Goal: Find specific page/section: Find specific page/section

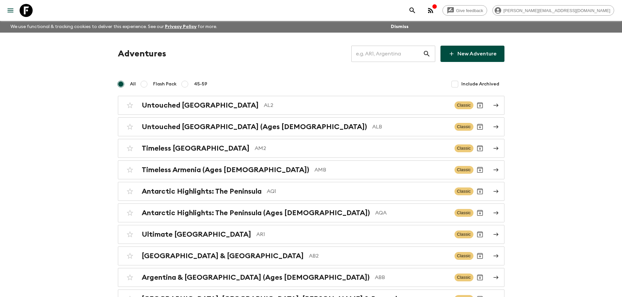
drag, startPoint x: 394, startPoint y: 58, endPoint x: 403, endPoint y: 57, distance: 8.5
click at [396, 57] on input "text" at bounding box center [386, 54] width 71 height 18
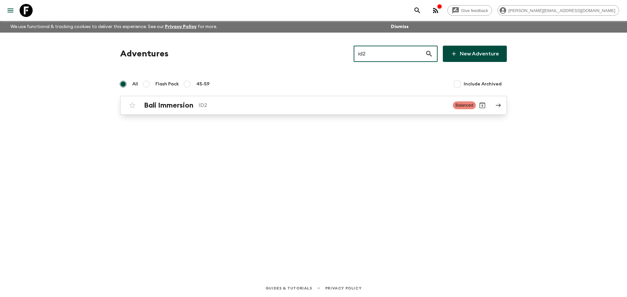
type input "id2"
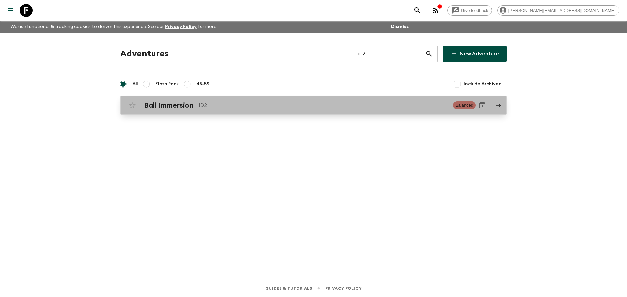
click at [363, 108] on p "ID2" at bounding box center [322, 105] width 249 height 8
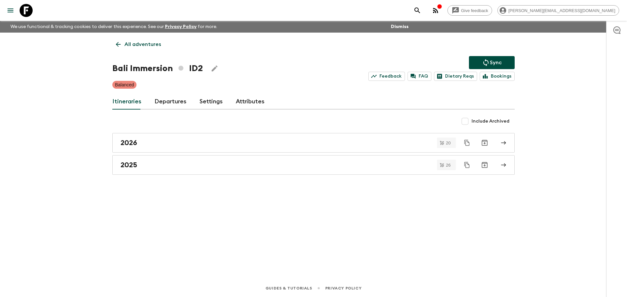
click at [179, 98] on link "Departures" at bounding box center [170, 102] width 32 height 16
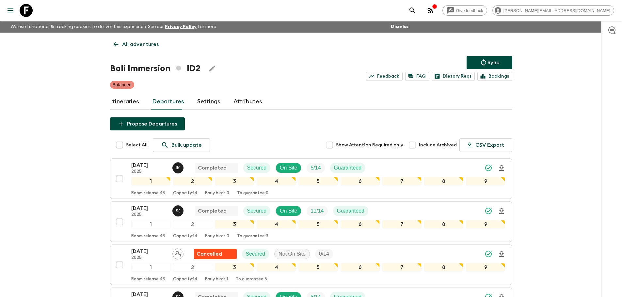
click at [31, 10] on icon at bounding box center [26, 10] width 13 height 13
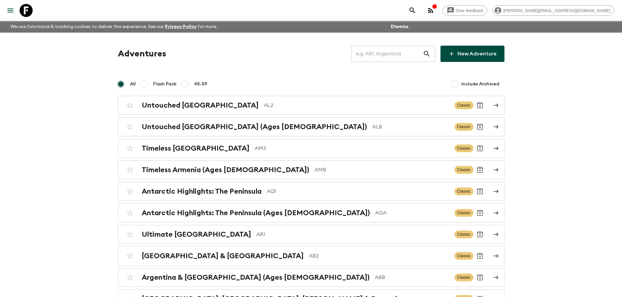
click at [434, 11] on icon "button" at bounding box center [431, 11] width 8 height 8
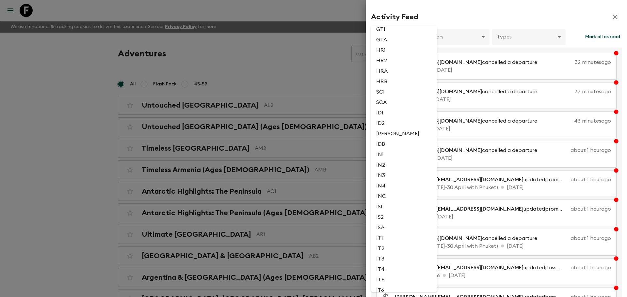
scroll to position [663, 0]
click at [399, 113] on li "ID2" at bounding box center [404, 112] width 66 height 10
type input "60f0ace7-9489-4ead-9f91-e59982213877"
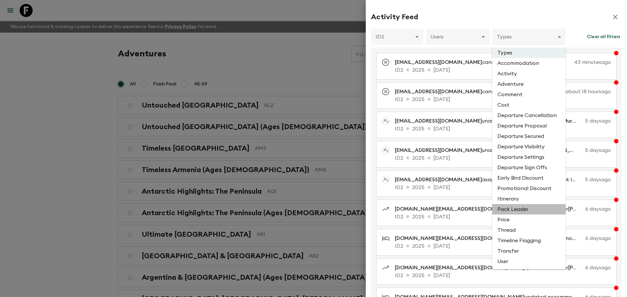
click at [507, 211] on li "Pack Leader" at bounding box center [528, 209] width 73 height 10
type input "PACK_LEADER"
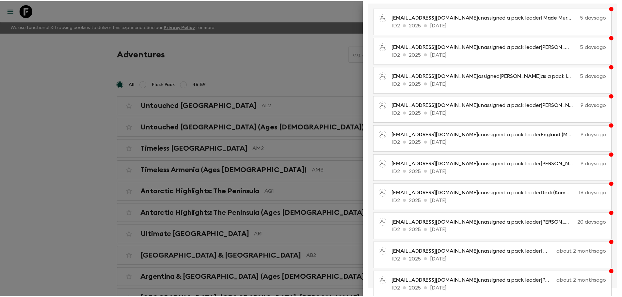
scroll to position [58, 0]
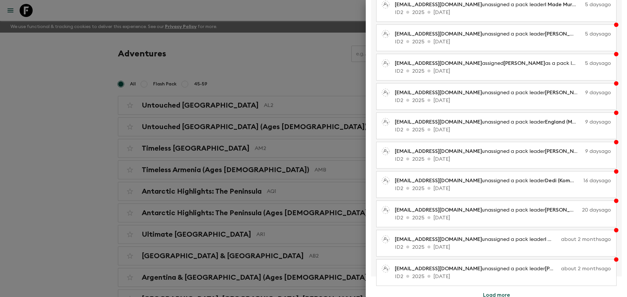
click at [323, 47] on div at bounding box center [313, 148] width 627 height 297
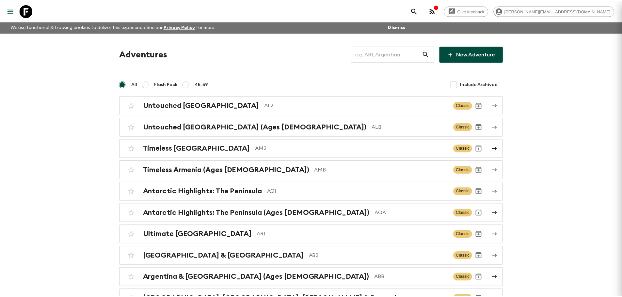
scroll to position [0, 0]
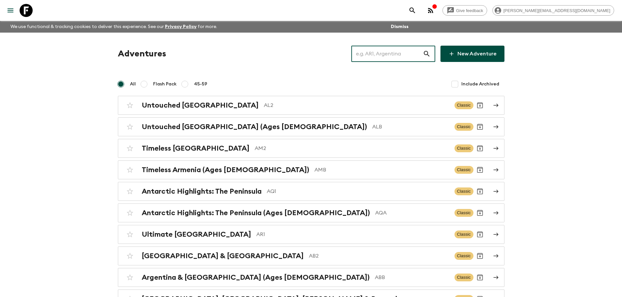
click at [384, 57] on input "text" at bounding box center [386, 54] width 71 height 18
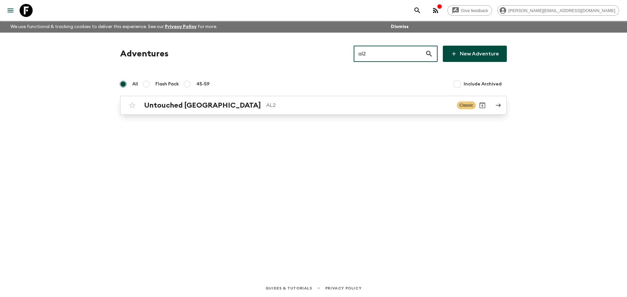
type input "al2"
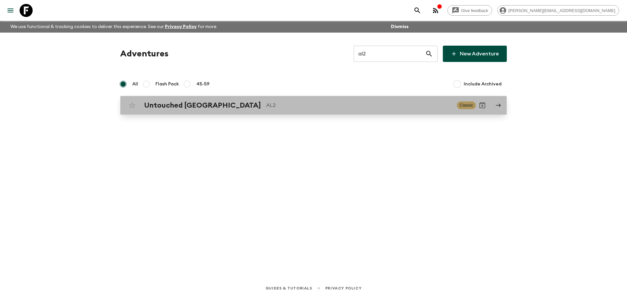
click at [342, 99] on div "Untouched Albania AL2 Classic" at bounding box center [301, 105] width 350 height 13
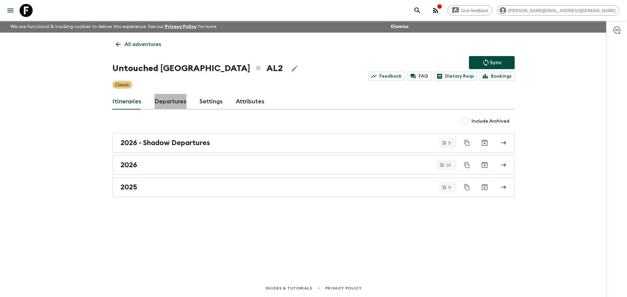
click at [169, 100] on link "Departures" at bounding box center [170, 102] width 32 height 16
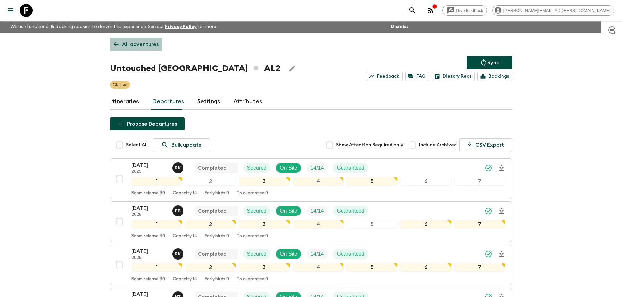
click at [134, 41] on p "All adventures" at bounding box center [140, 44] width 37 height 8
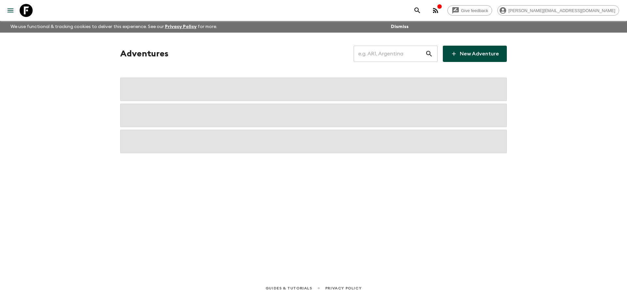
click at [397, 57] on input "text" at bounding box center [388, 54] width 71 height 18
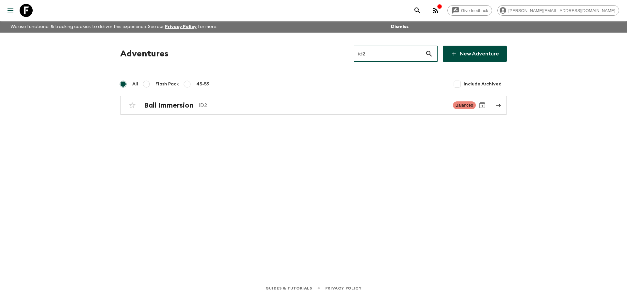
type input "id2"
click at [336, 116] on div "Adventures id2 ​ New Adventure All Flash Pack 45-59 Include Archived Bali Immer…" at bounding box center [313, 147] width 418 height 229
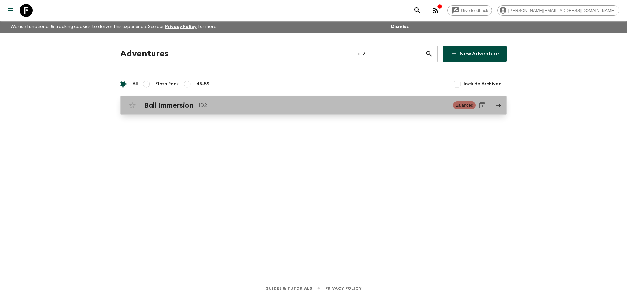
click at [305, 108] on p "ID2" at bounding box center [322, 105] width 249 height 8
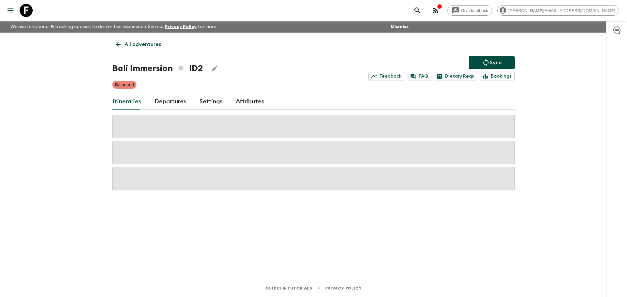
drag, startPoint x: 161, startPoint y: 102, endPoint x: 166, endPoint y: 102, distance: 5.6
click at [161, 102] on link "Departures" at bounding box center [170, 102] width 32 height 16
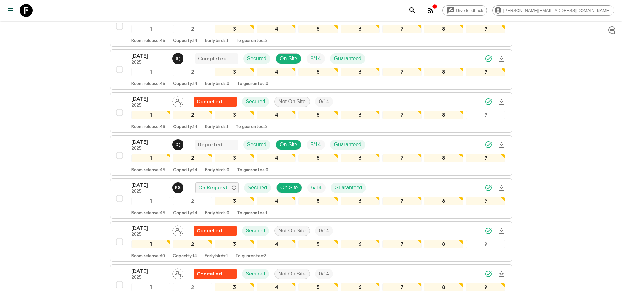
scroll to position [284, 0]
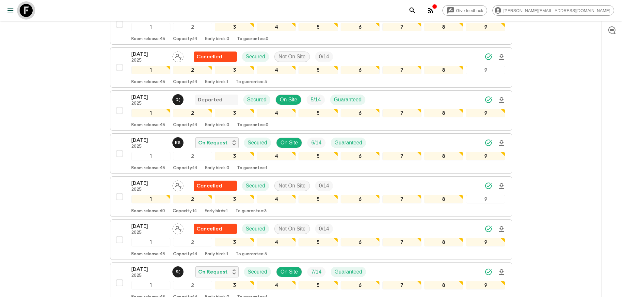
click at [30, 12] on icon at bounding box center [26, 10] width 13 height 13
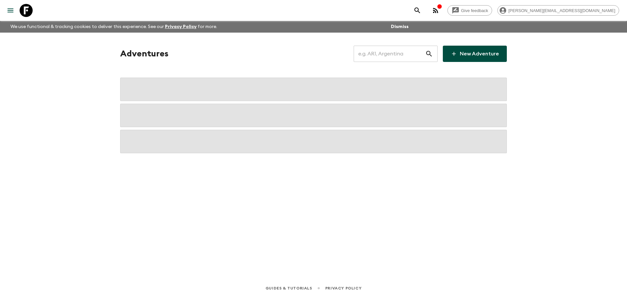
click at [409, 55] on input "text" at bounding box center [388, 54] width 71 height 18
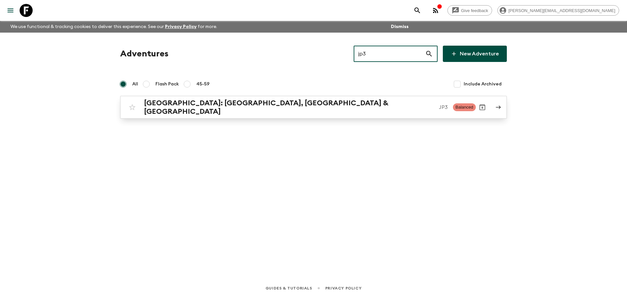
type input "jp3"
click at [375, 97] on link "[GEOGRAPHIC_DATA]: [GEOGRAPHIC_DATA], Kanazawa & [GEOGRAPHIC_DATA] JP3 Balanced" at bounding box center [313, 107] width 386 height 23
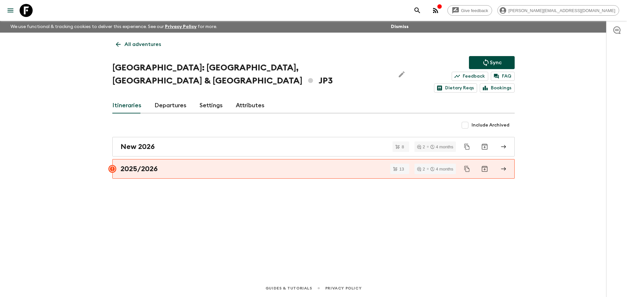
click at [153, 98] on div "Itineraries Departures Settings Attributes" at bounding box center [313, 106] width 402 height 16
click at [161, 98] on link "Departures" at bounding box center [170, 106] width 32 height 16
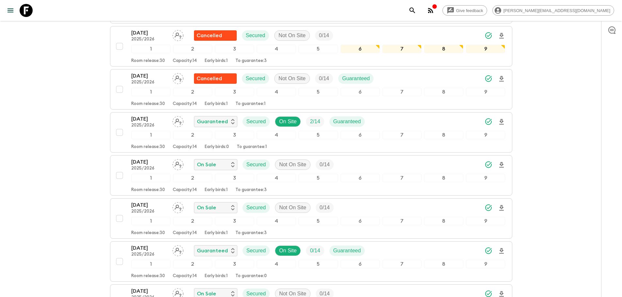
scroll to position [225, 0]
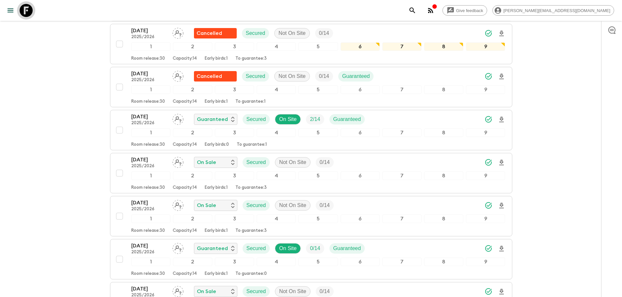
click at [32, 7] on icon at bounding box center [26, 10] width 13 height 13
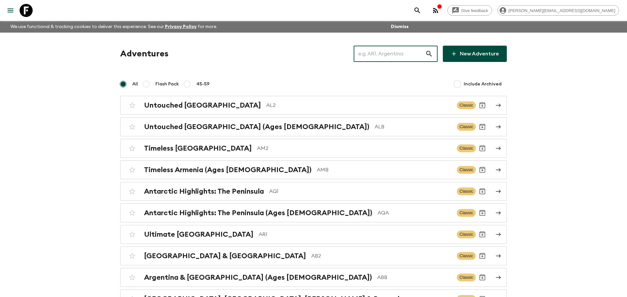
click at [415, 51] on input "text" at bounding box center [388, 54] width 71 height 18
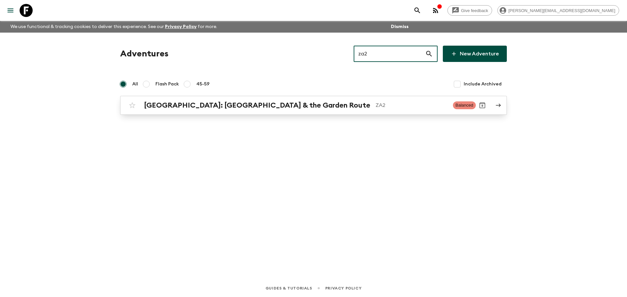
type input "za2"
click at [273, 109] on h2 "[GEOGRAPHIC_DATA]: [GEOGRAPHIC_DATA] & the Garden Route" at bounding box center [257, 105] width 226 height 8
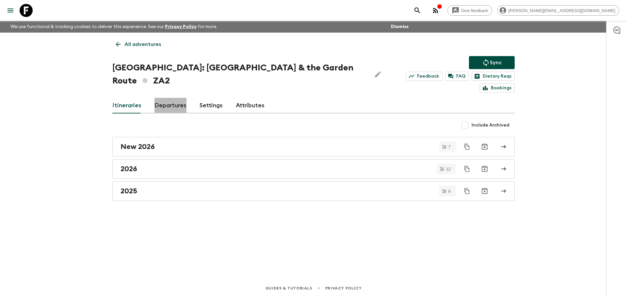
click at [179, 98] on link "Departures" at bounding box center [170, 106] width 32 height 16
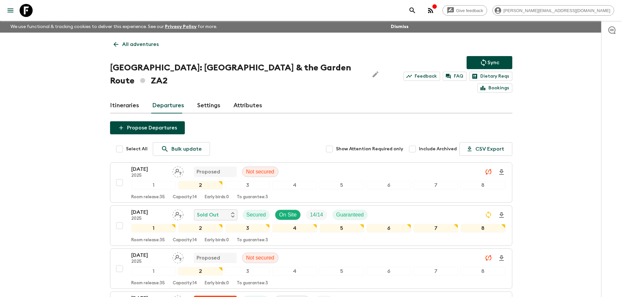
click at [490, 57] on button "Sync" at bounding box center [489, 62] width 46 height 13
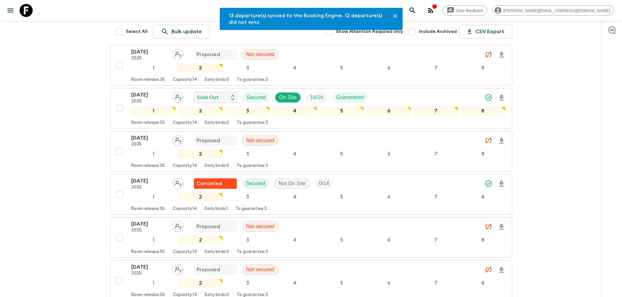
scroll to position [115, 0]
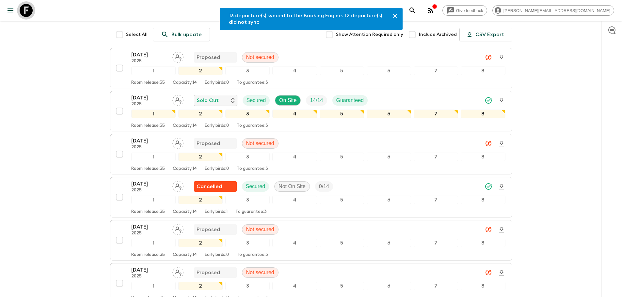
click at [31, 3] on link at bounding box center [26, 10] width 18 height 18
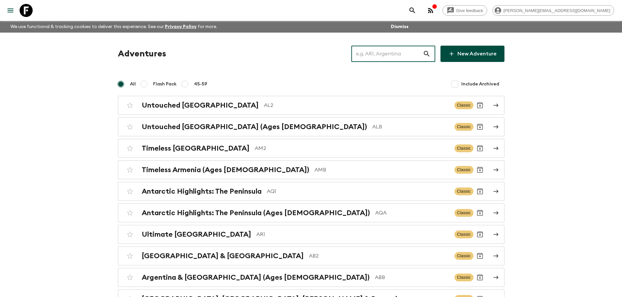
click at [387, 47] on input "text" at bounding box center [386, 54] width 71 height 18
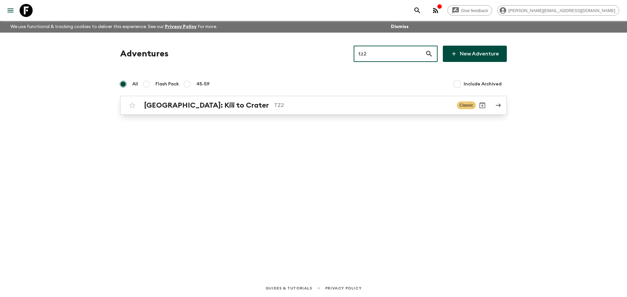
type input "tz2"
click at [176, 97] on link "[GEOGRAPHIC_DATA]: Kili to Crater TZ2 Classic" at bounding box center [313, 105] width 386 height 19
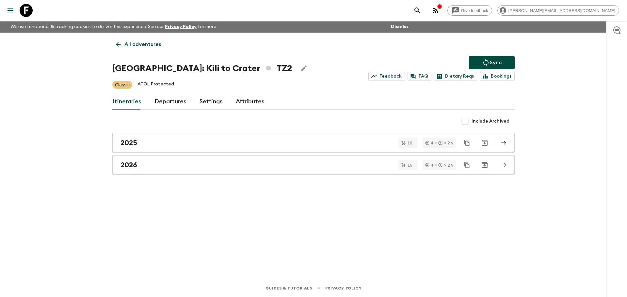
click at [172, 97] on link "Departures" at bounding box center [170, 102] width 32 height 16
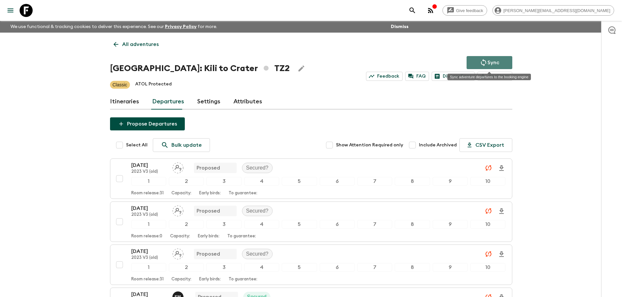
click at [490, 65] on p "Sync" at bounding box center [493, 63] width 12 height 8
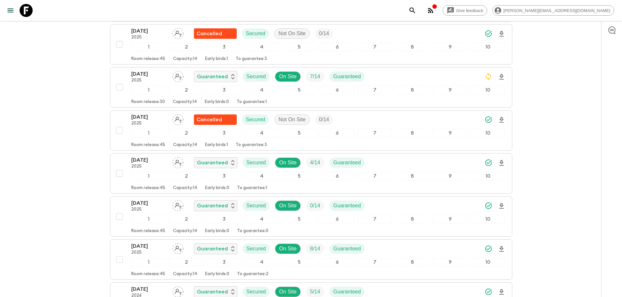
scroll to position [955, 0]
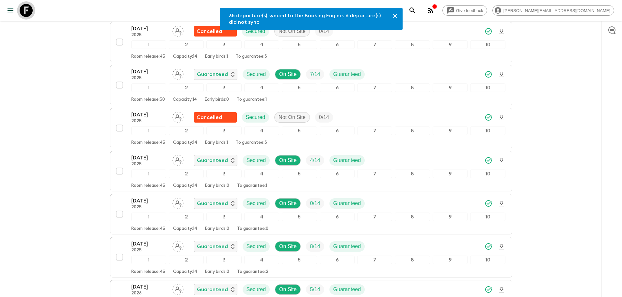
click at [31, 12] on icon at bounding box center [26, 10] width 13 height 13
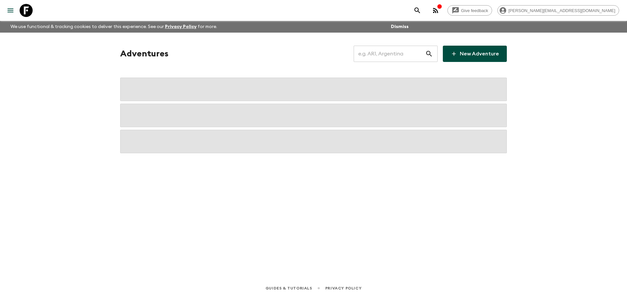
click at [388, 56] on input "text" at bounding box center [388, 54] width 71 height 18
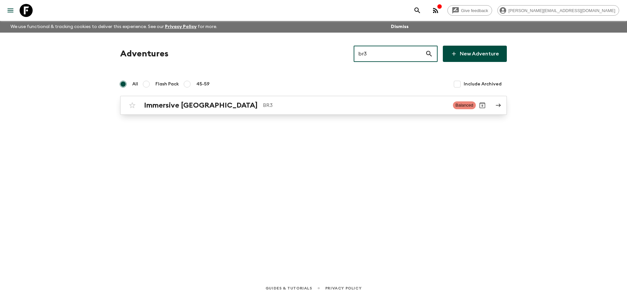
type input "br3"
click at [172, 107] on h2 "Immersive [GEOGRAPHIC_DATA]" at bounding box center [201, 105] width 114 height 8
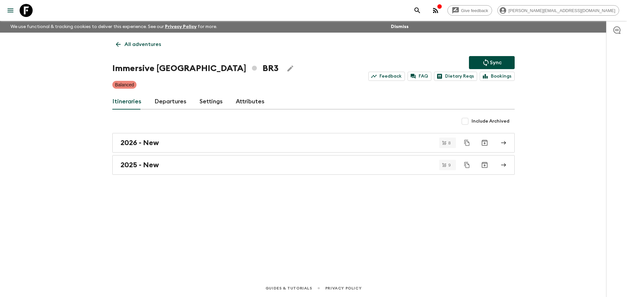
drag, startPoint x: 158, startPoint y: 104, endPoint x: 172, endPoint y: 102, distance: 14.5
click at [158, 104] on link "Departures" at bounding box center [170, 102] width 32 height 16
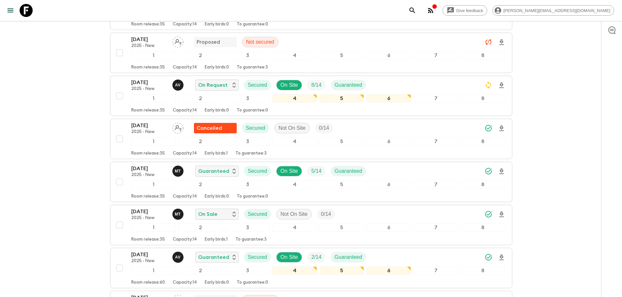
scroll to position [186, 0]
